Goal: Communication & Community: Ask a question

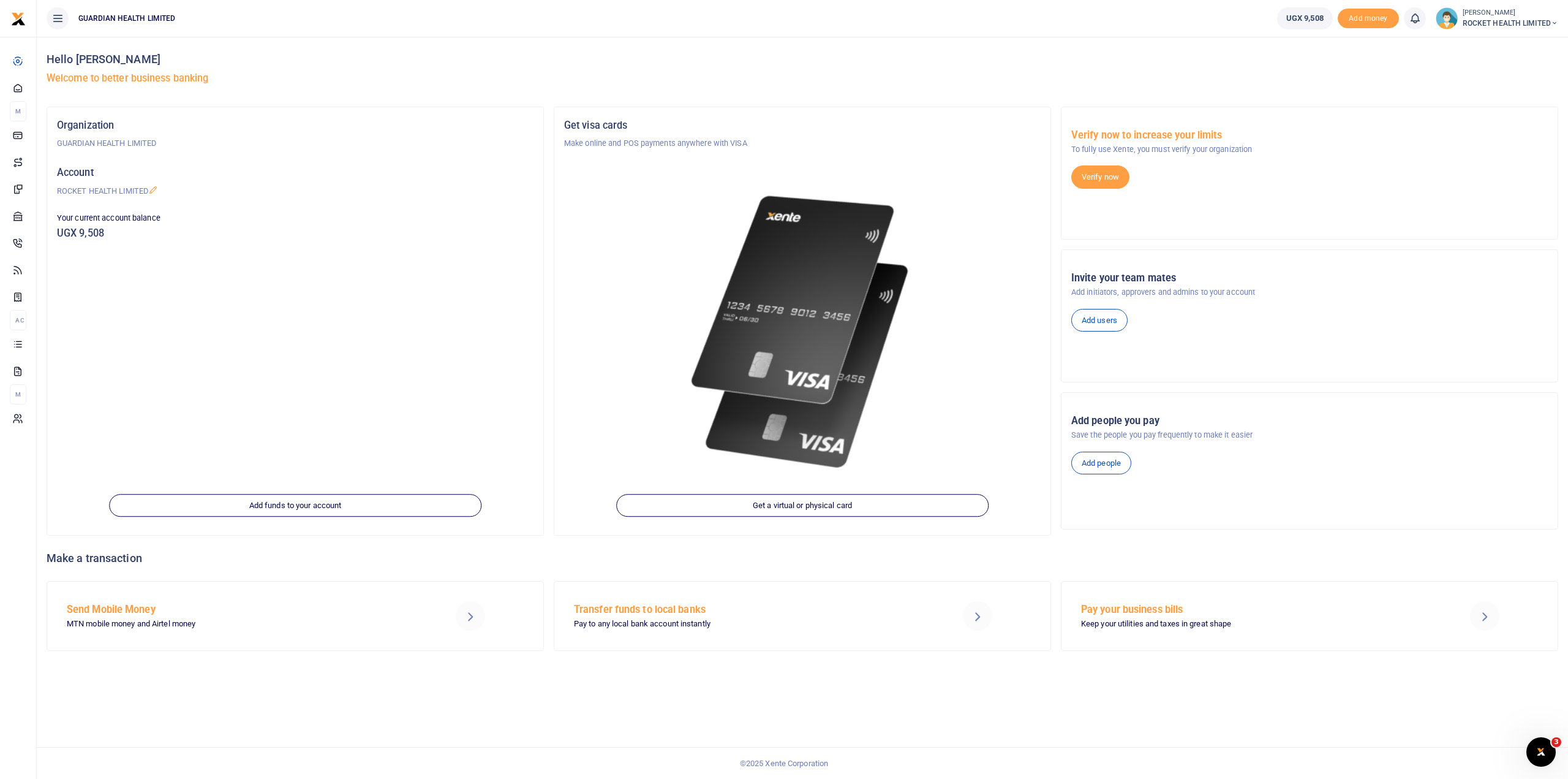
click at [1554, 741] on div "Open Intercom Messenger" at bounding box center [1541, 752] width 30 height 30
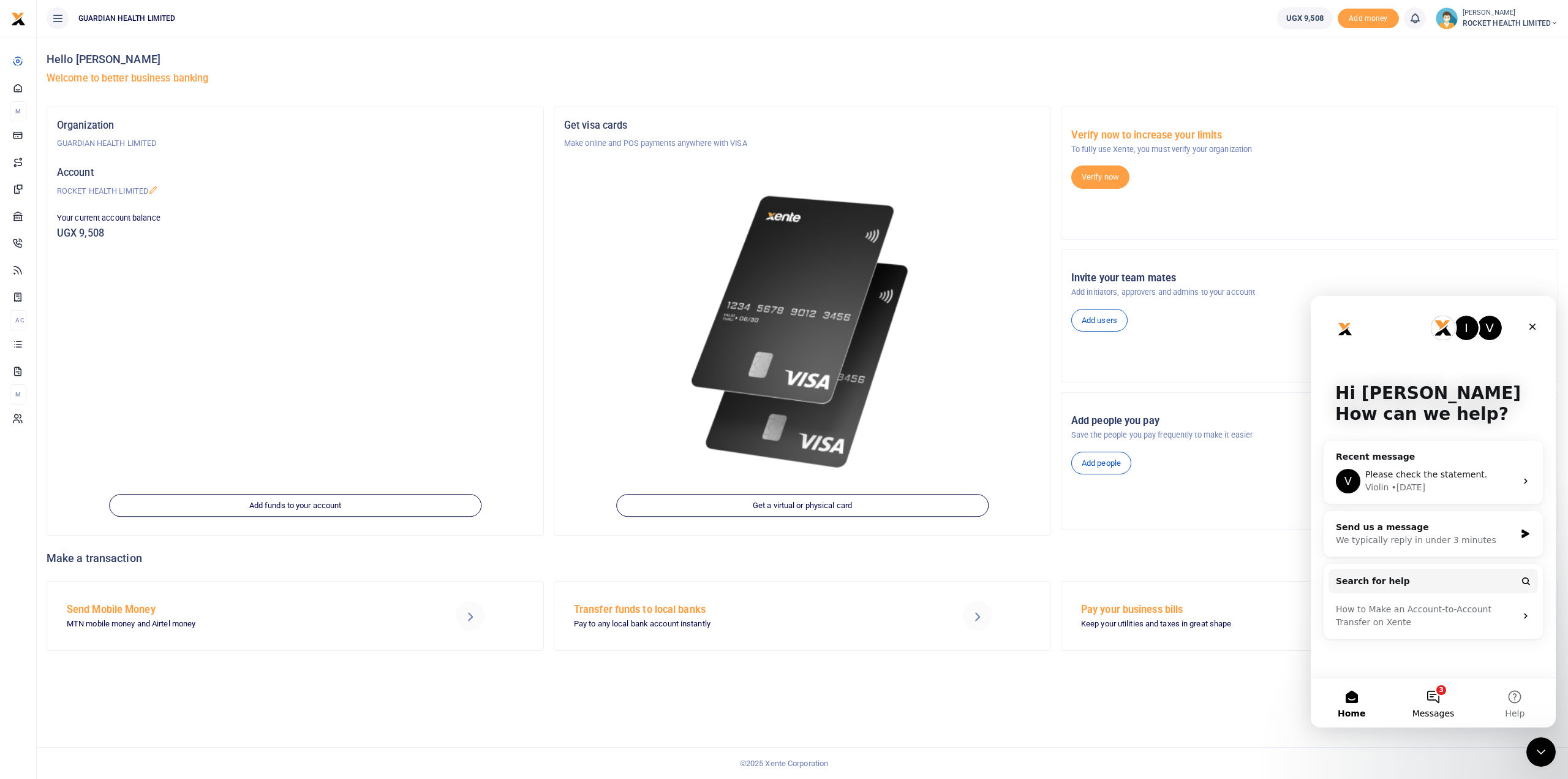
click at [1433, 706] on button "3 Messages" at bounding box center [1433, 702] width 82 height 49
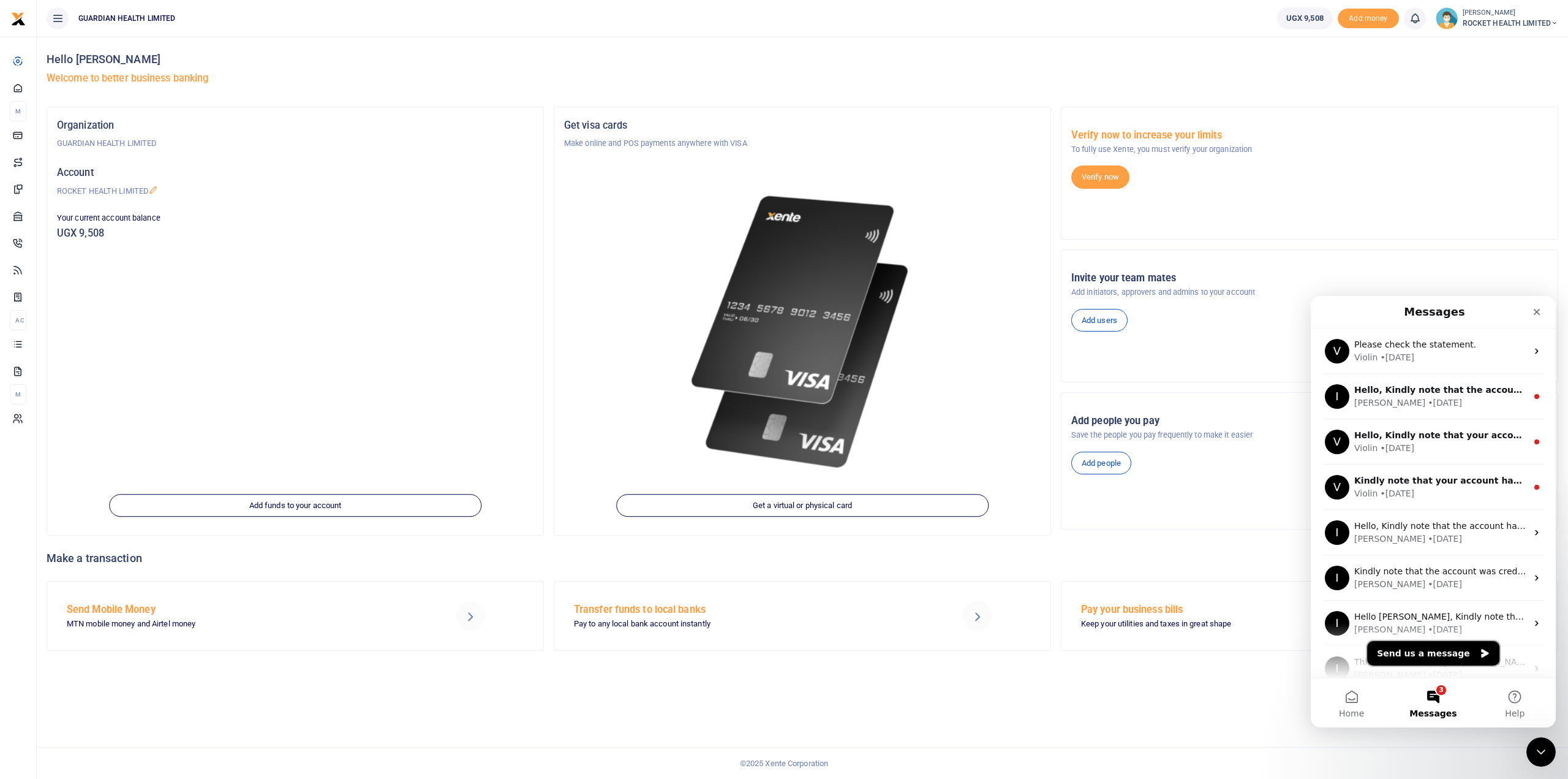
click at [1457, 653] on button "Send us a message" at bounding box center [1433, 653] width 132 height 25
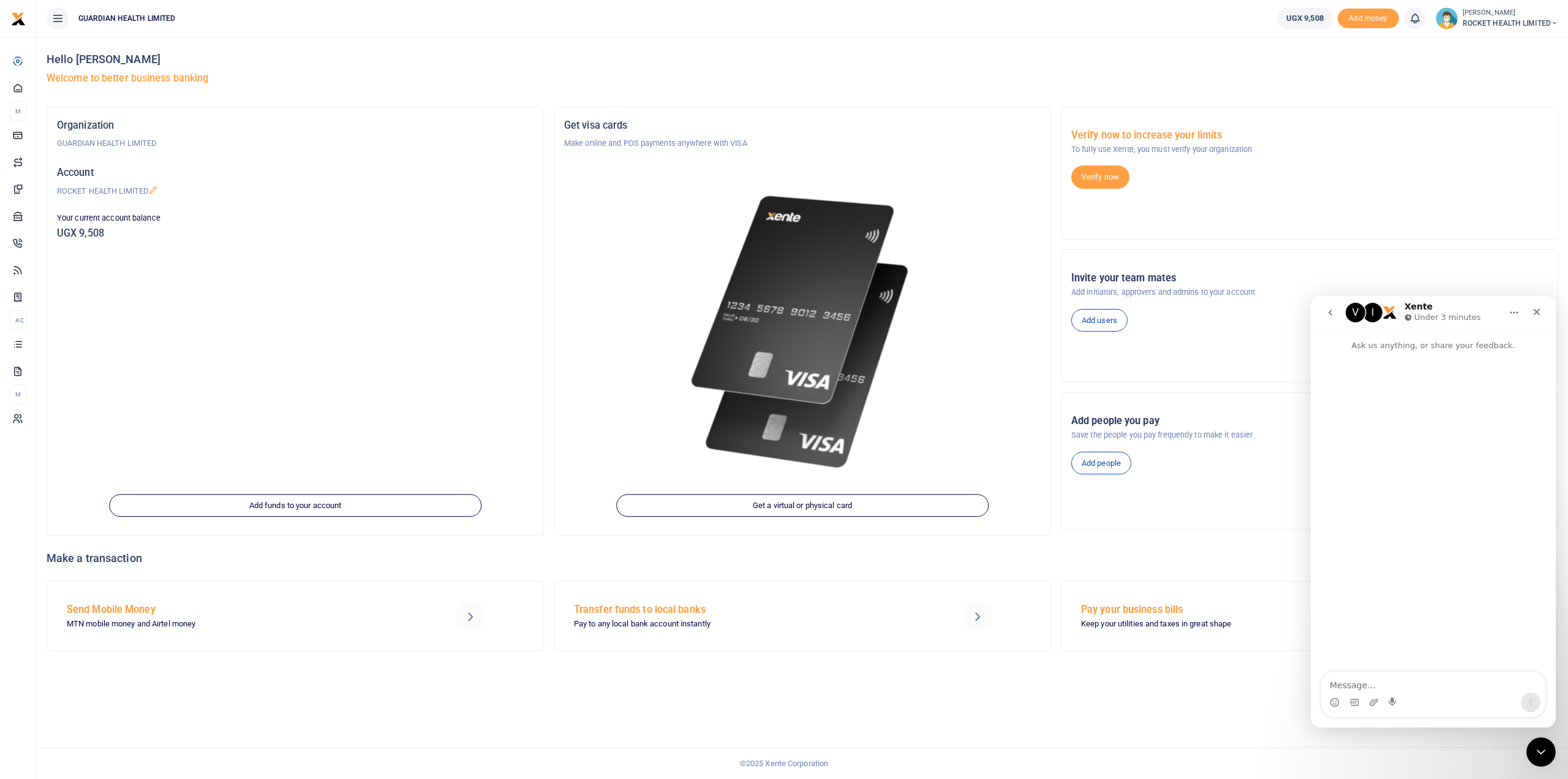
click at [1335, 684] on textarea "Message…" at bounding box center [1433, 682] width 225 height 21
click at [1410, 688] on textarea "Hello, Kindly top up out 4041 wallet . Attached is" at bounding box center [1433, 682] width 225 height 21
click at [1533, 684] on textarea "Hello, Kindly top up on our 4041 wallet . Attached is" at bounding box center [1433, 676] width 225 height 33
click at [1453, 674] on textarea "Hello, Kindly top up on our 4041 wallet . Attached is POP for your refere" at bounding box center [1433, 676] width 225 height 33
click at [1451, 686] on textarea "Hello, Kindly top up on our rocket health wallet . Attached is POP for your ref…" at bounding box center [1433, 676] width 225 height 33
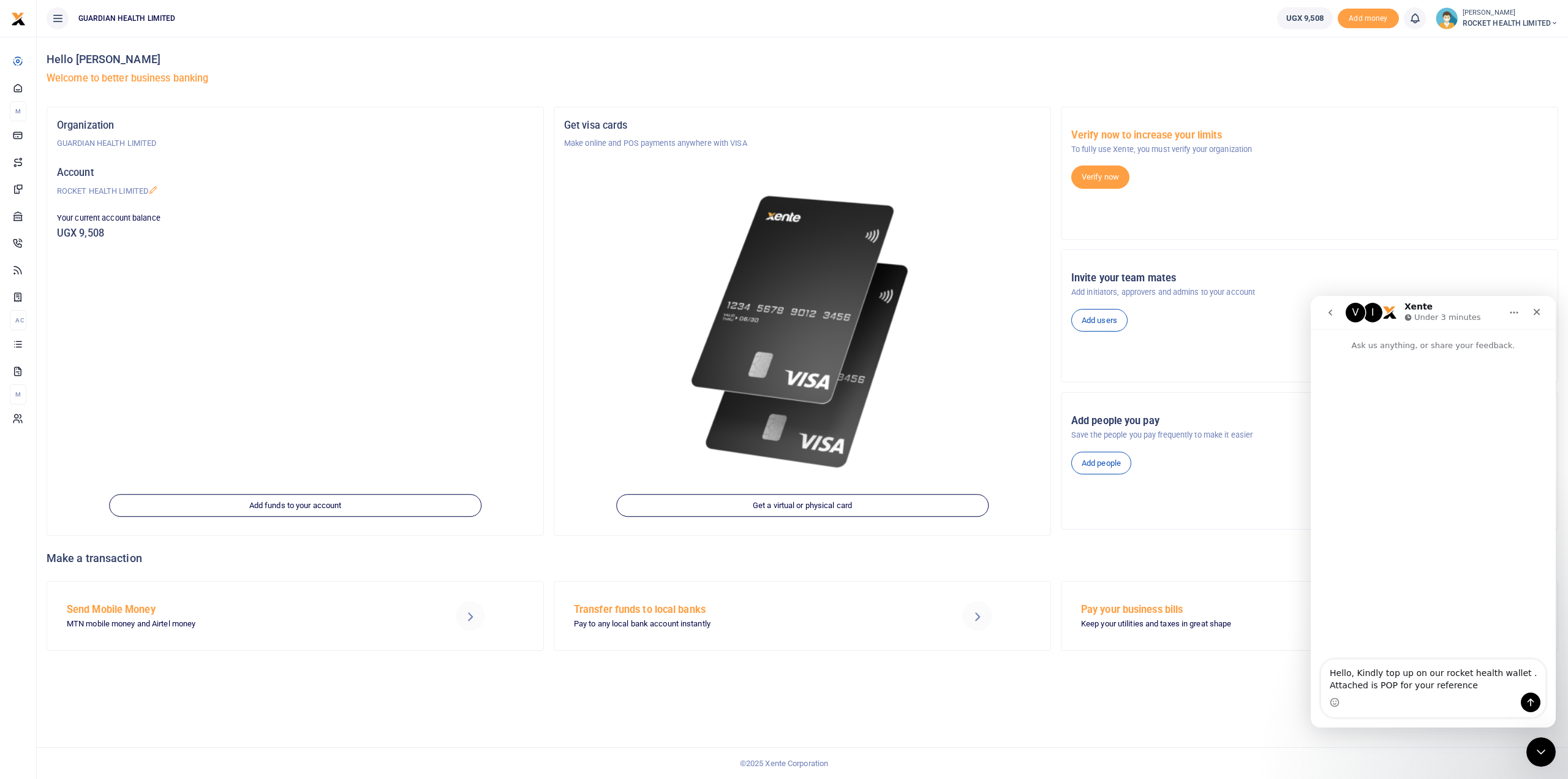
type textarea "Hello, Kindly top up on our rocket health wallet . Attached is POP for your ref…"
click at [1537, 702] on button "Send a message…" at bounding box center [1530, 702] width 19 height 19
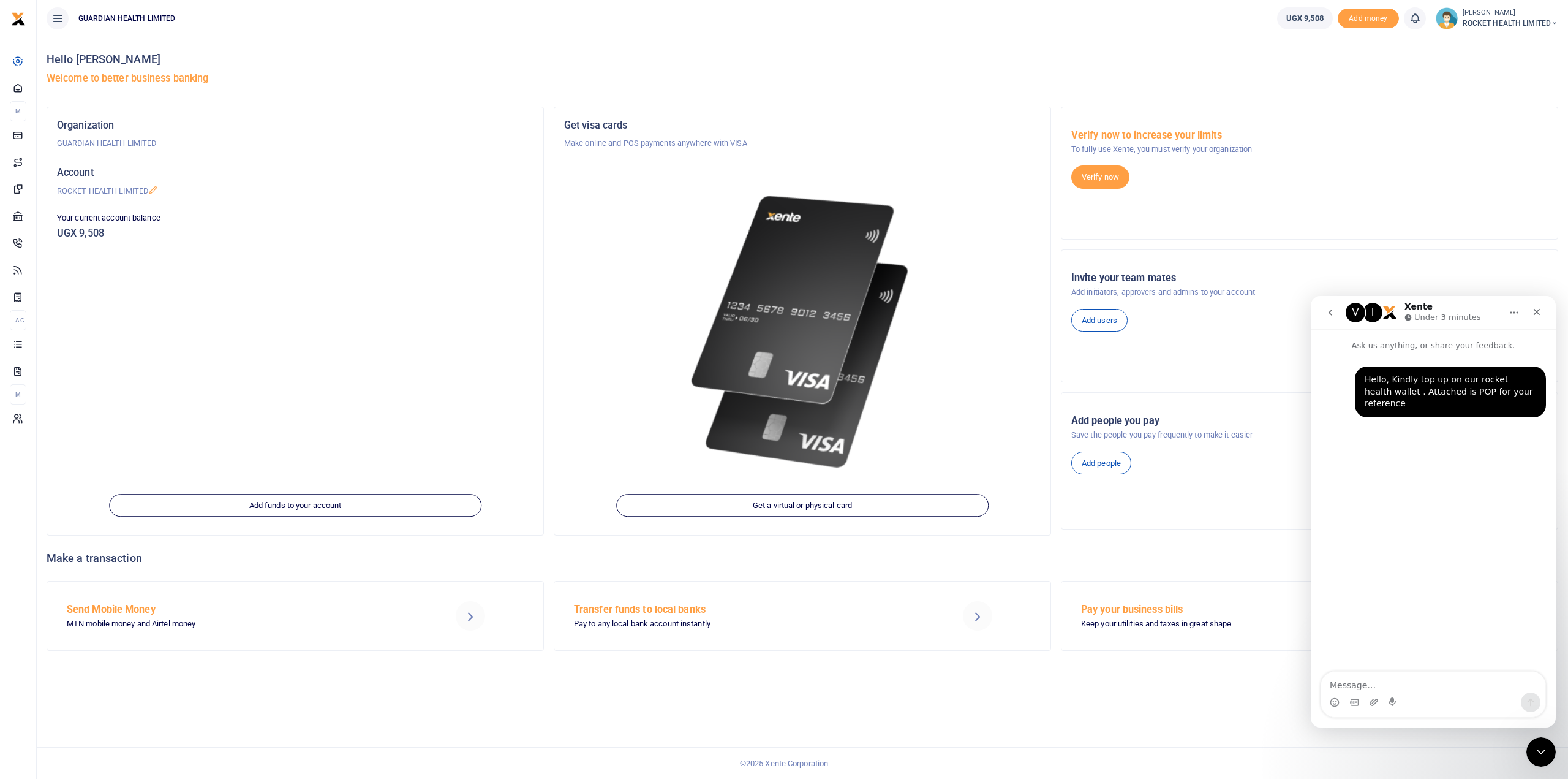
click at [1380, 703] on div "Intercom messenger" at bounding box center [1433, 702] width 225 height 19
click at [1371, 703] on icon "Upload attachment" at bounding box center [1375, 702] width 10 height 10
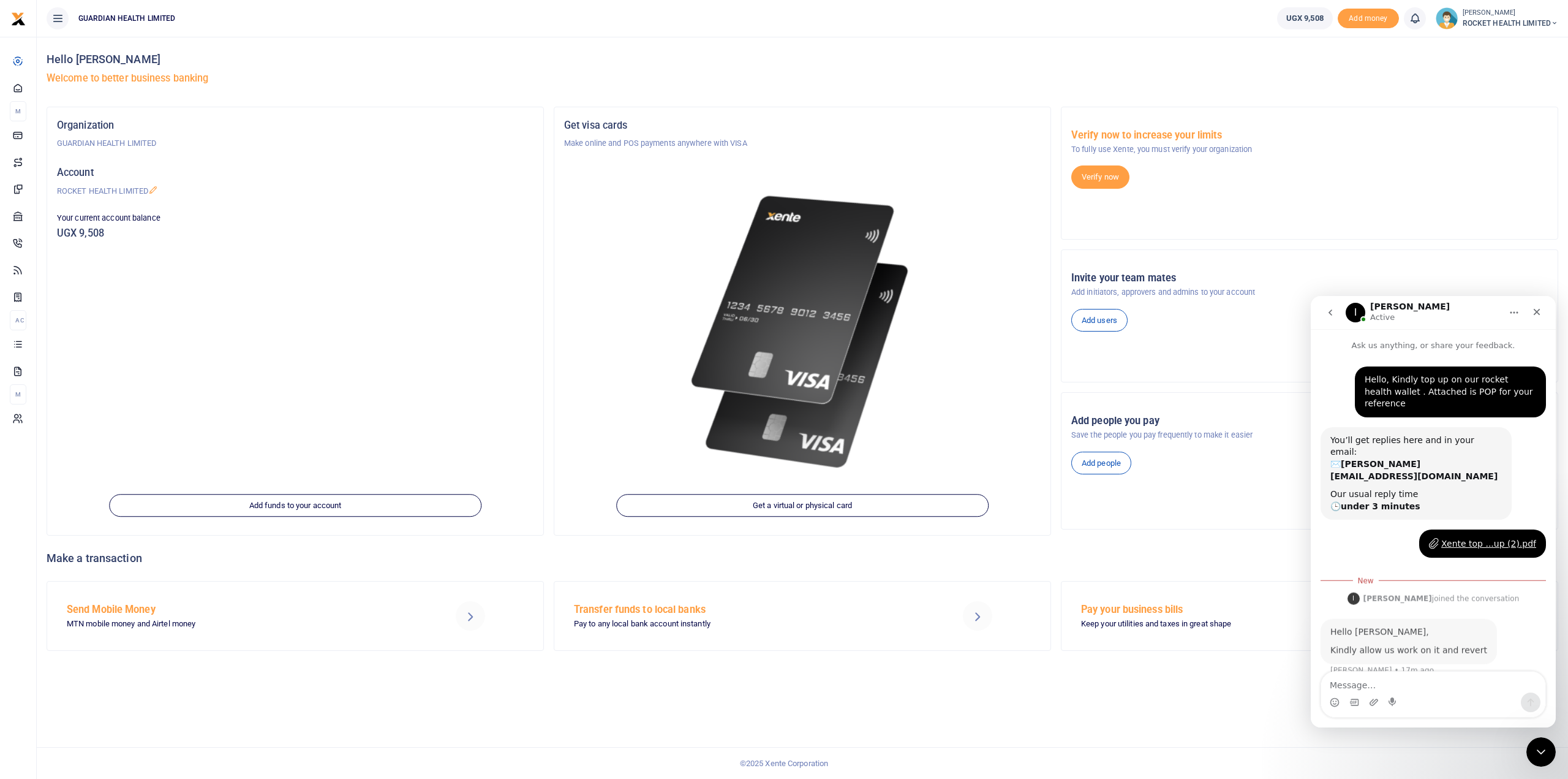
scroll to position [1, 0]
